Goal: Information Seeking & Learning: Learn about a topic

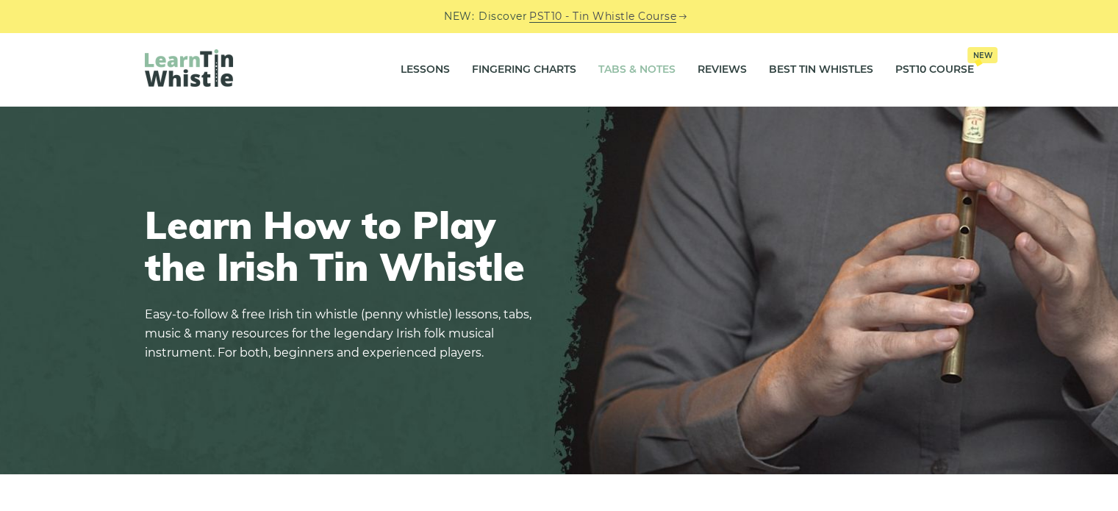
click at [635, 67] on link "Tabs & Notes" at bounding box center [637, 69] width 77 height 37
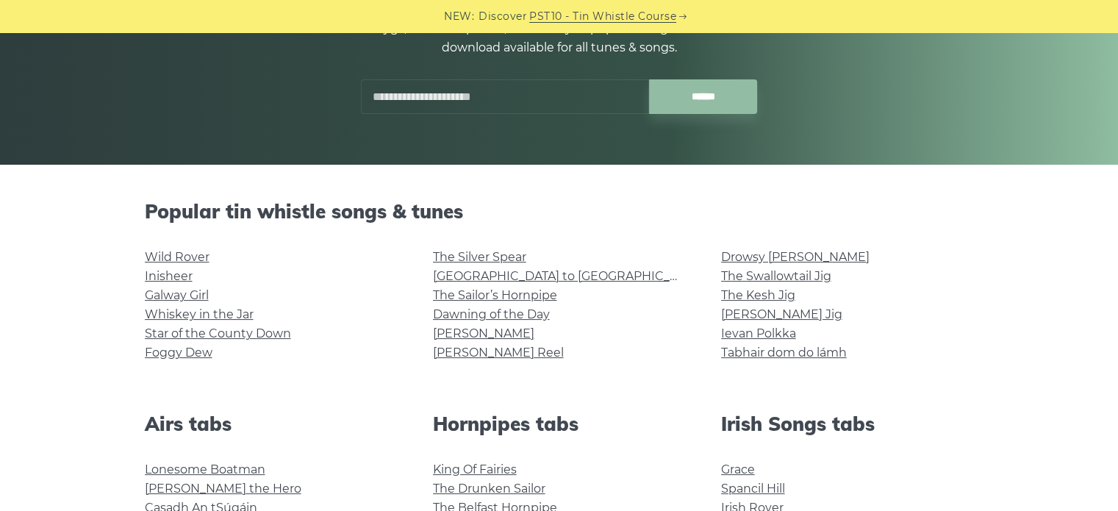
scroll to position [249, 0]
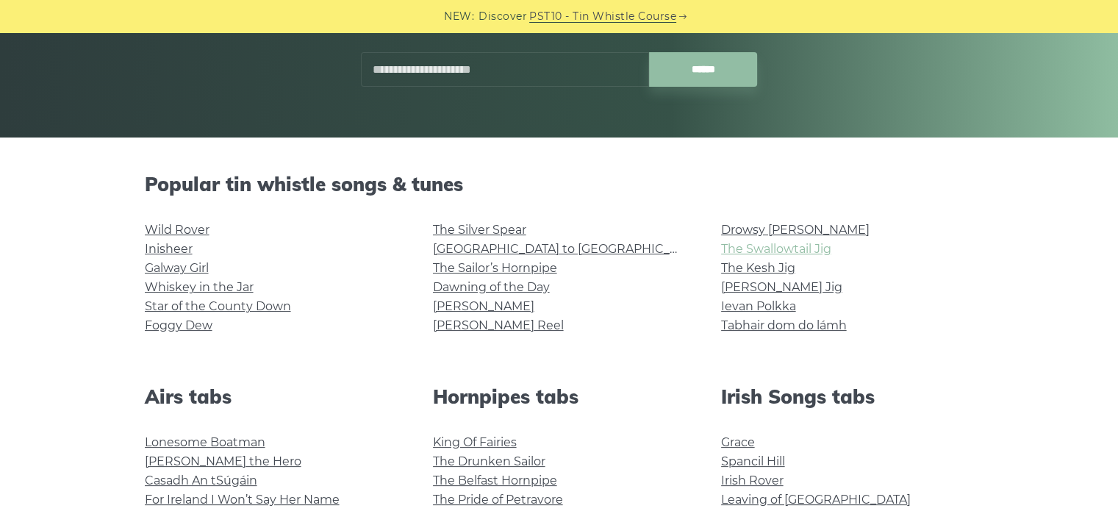
click at [790, 244] on link "The Swallowtail Jig" at bounding box center [776, 249] width 110 height 14
click at [452, 64] on input "text" at bounding box center [505, 69] width 288 height 35
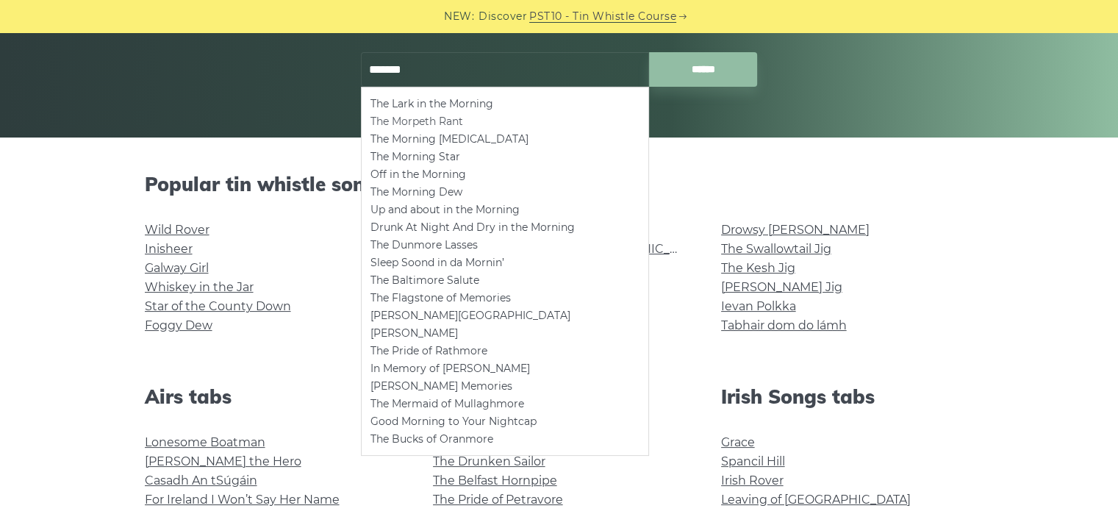
click at [458, 116] on li "The Morpeth Rant" at bounding box center [505, 122] width 269 height 18
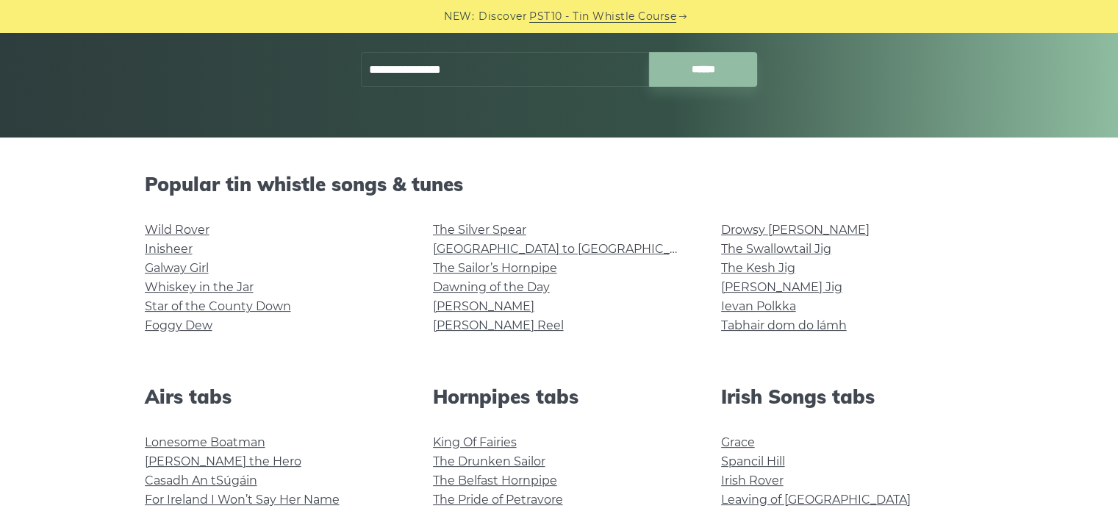
type input "**********"
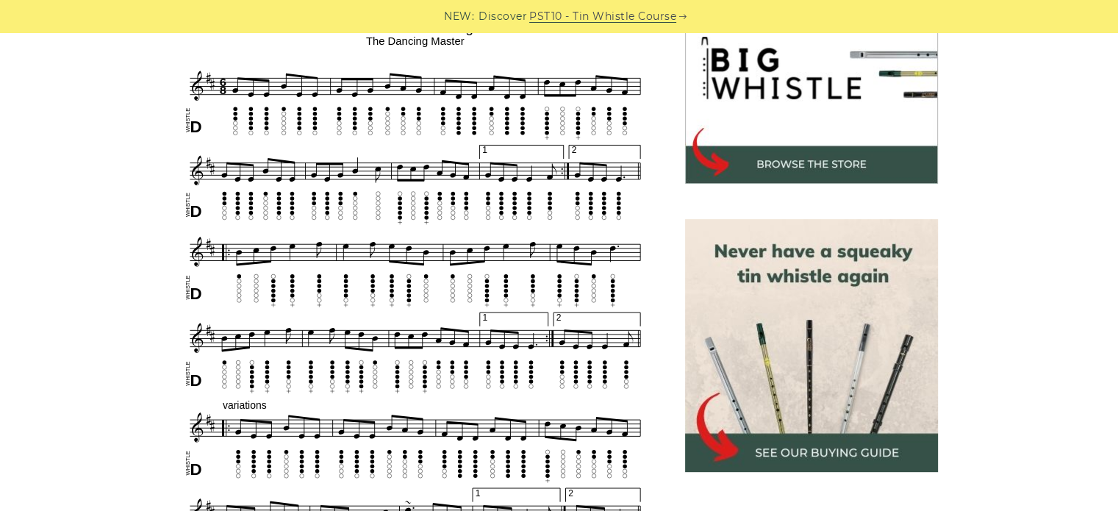
scroll to position [493, 0]
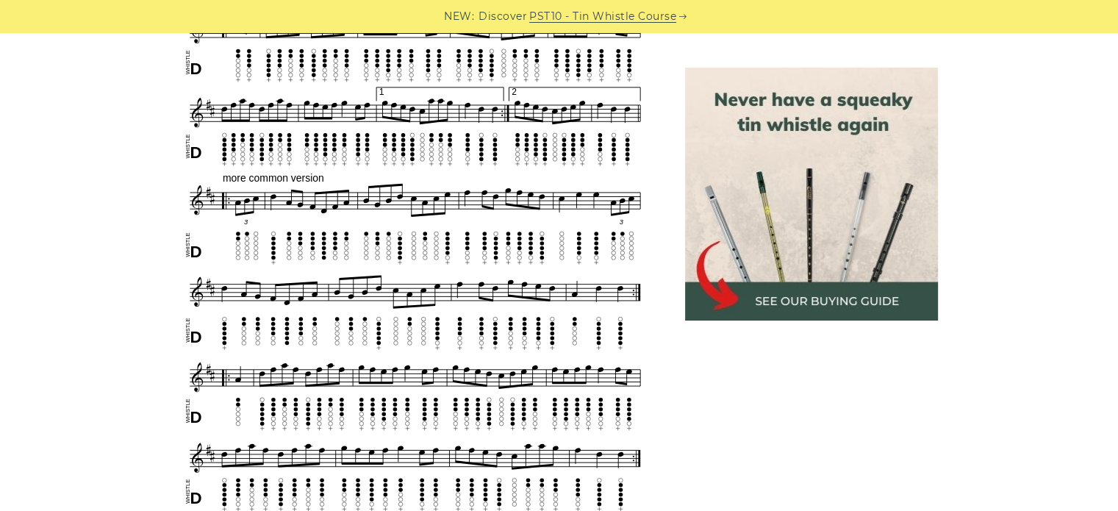
scroll to position [781, 0]
